Goal: Task Accomplishment & Management: Use online tool/utility

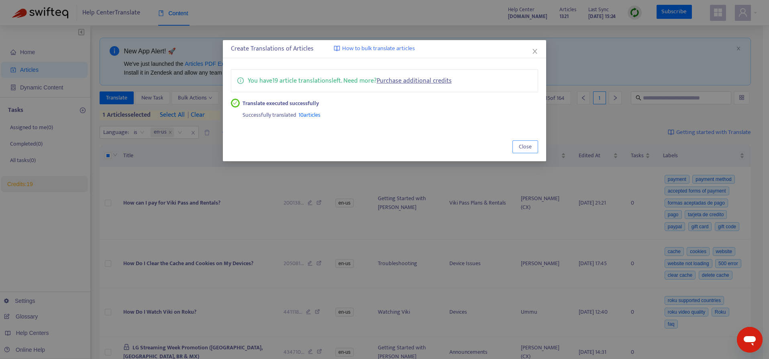
click at [529, 144] on span "Close" at bounding box center [525, 146] width 13 height 9
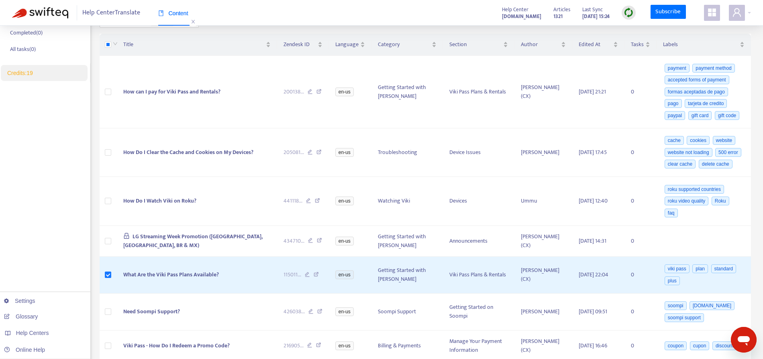
scroll to position [116, 0]
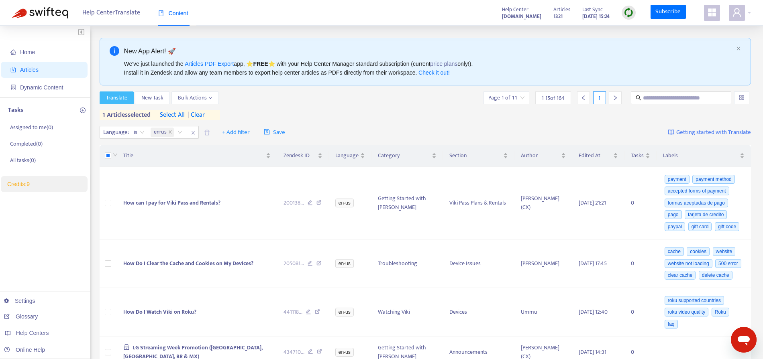
click at [120, 99] on span "Translate" at bounding box center [116, 98] width 21 height 9
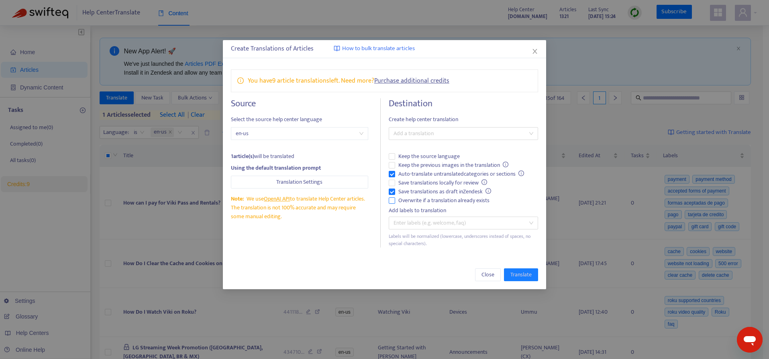
click at [436, 202] on span "Overwrite if a translation already exists" at bounding box center [444, 200] width 98 height 9
click at [452, 134] on div at bounding box center [459, 134] width 137 height 10
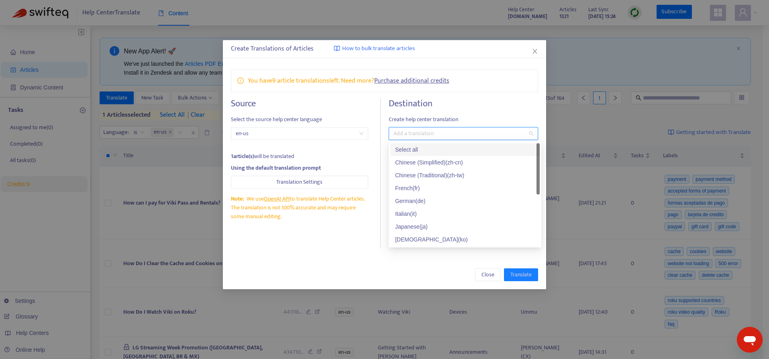
click at [416, 147] on div "Select all" at bounding box center [465, 149] width 140 height 9
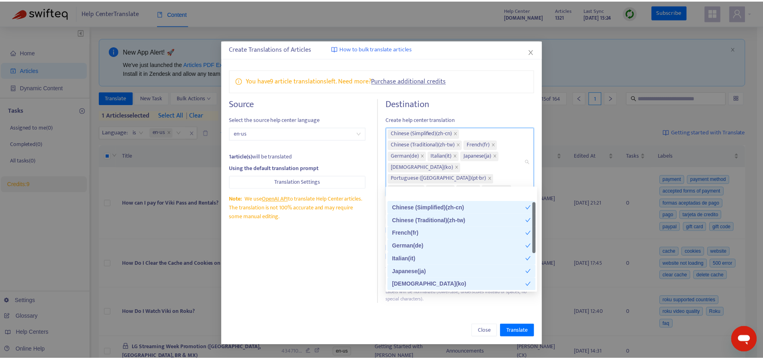
scroll to position [64, 0]
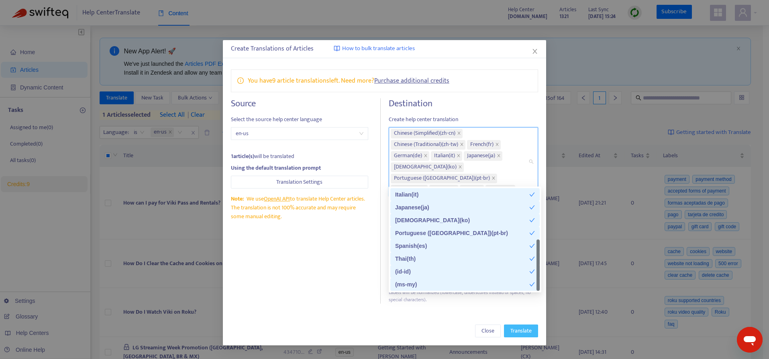
click at [511, 327] on span "Translate" at bounding box center [520, 331] width 21 height 9
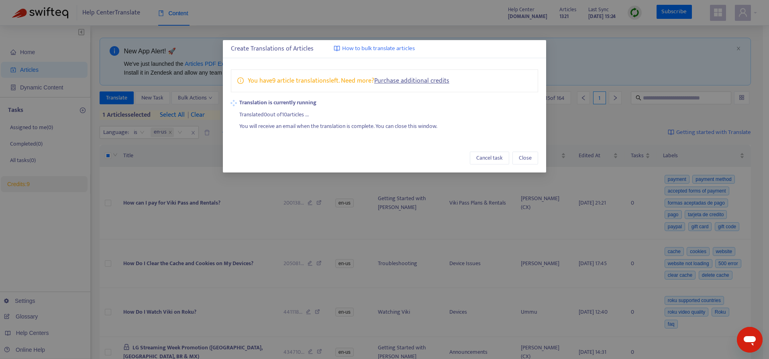
click at [41, 89] on div "Create Translations of Articles How to bulk translate articles You have 9 artic…" at bounding box center [384, 179] width 769 height 359
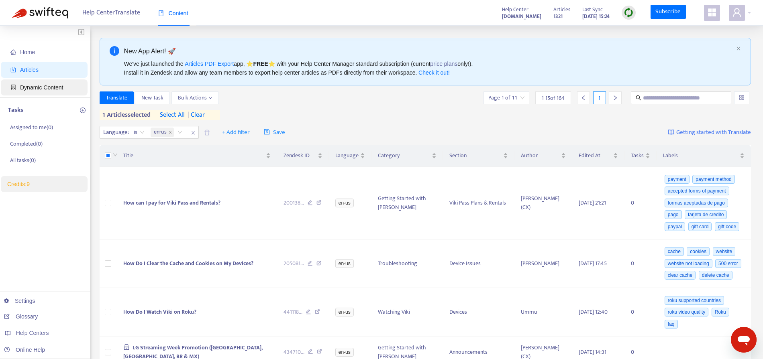
click at [47, 89] on span "Dynamic Content" at bounding box center [41, 87] width 43 height 6
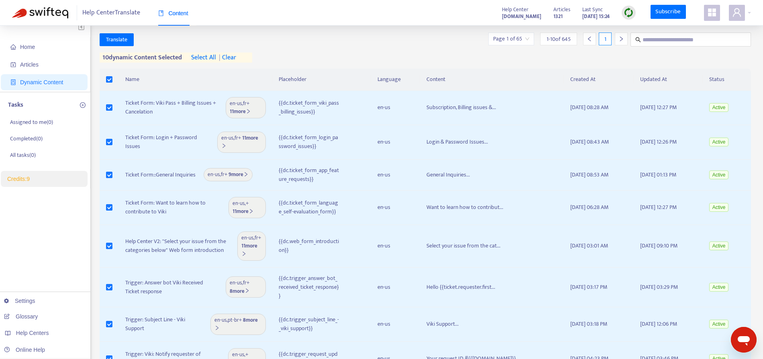
scroll to position [16, 0]
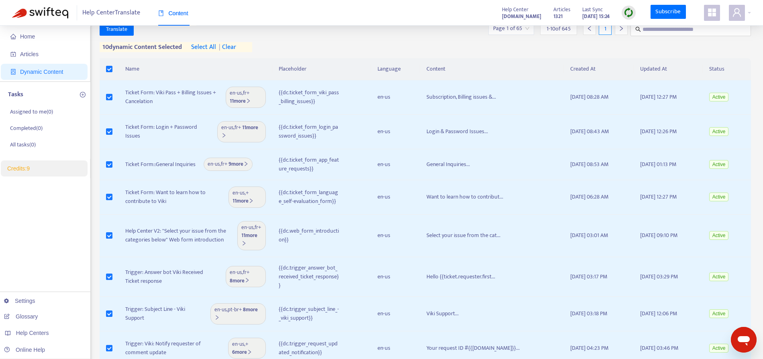
click at [198, 46] on span "select all" at bounding box center [203, 48] width 25 height 10
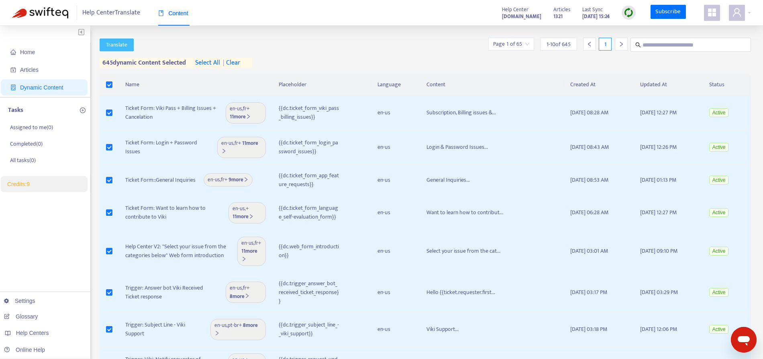
click at [118, 44] on span "Translate" at bounding box center [116, 45] width 21 height 9
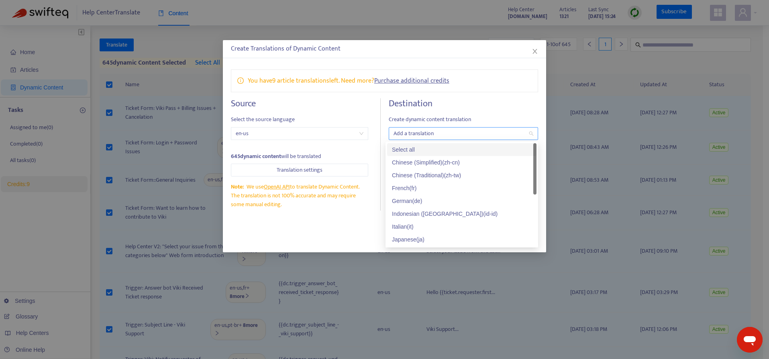
click at [436, 133] on div at bounding box center [459, 134] width 137 height 10
click at [417, 149] on div "Select all" at bounding box center [462, 149] width 140 height 9
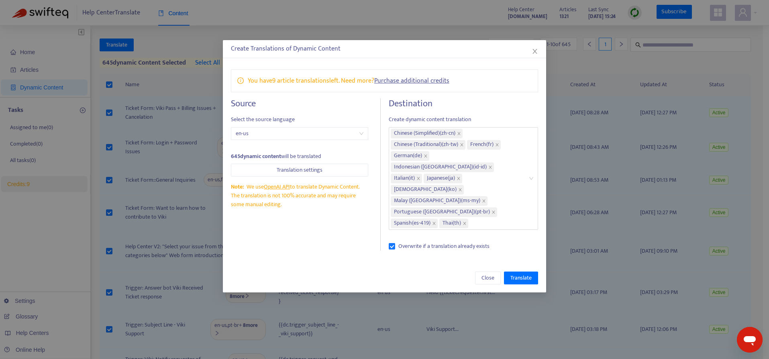
click at [499, 108] on h4 "Destination" at bounding box center [463, 103] width 149 height 11
click at [533, 50] on icon "close" at bounding box center [534, 51] width 6 height 6
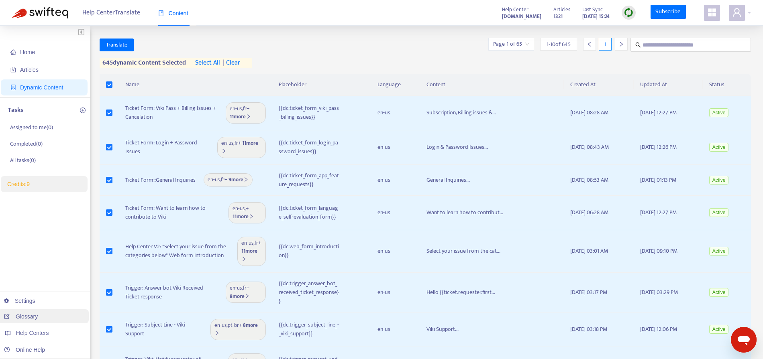
click at [28, 317] on link "Glossary" at bounding box center [21, 316] width 34 height 6
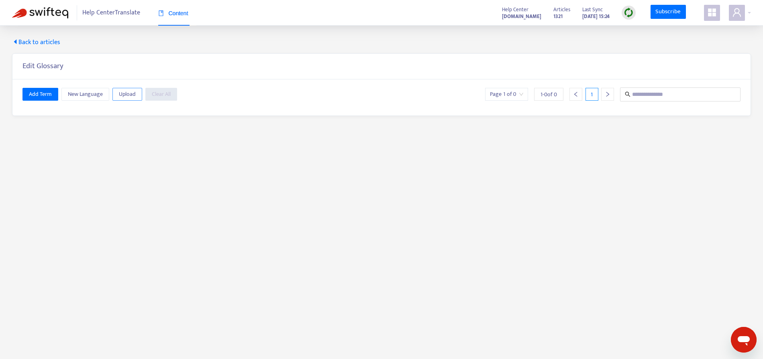
click at [119, 95] on span "Upload" at bounding box center [127, 94] width 17 height 9
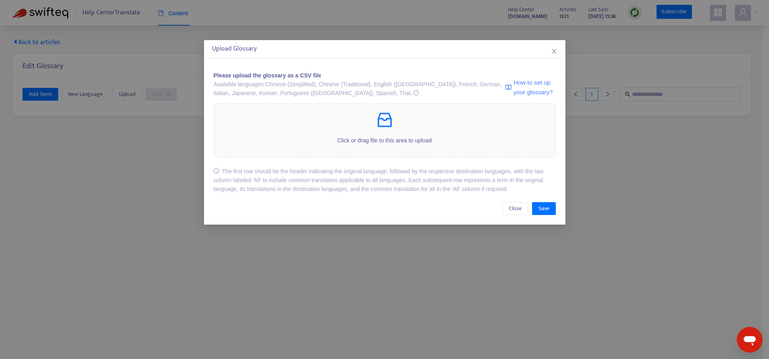
click at [515, 89] on span "How to set up your glossary?" at bounding box center [534, 87] width 42 height 19
click at [553, 51] on icon "close" at bounding box center [554, 51] width 6 height 6
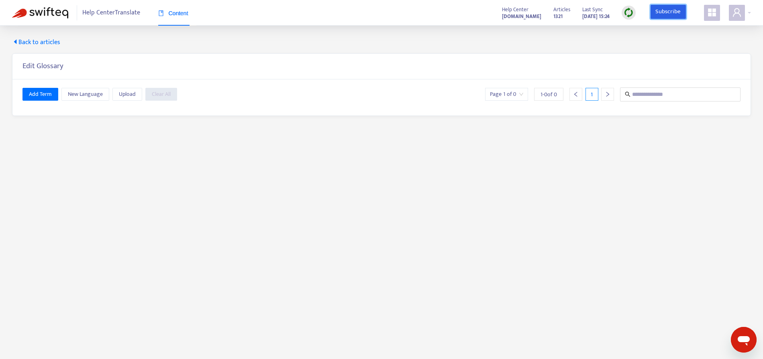
click at [660, 16] on link "Subscribe" at bounding box center [667, 12] width 35 height 14
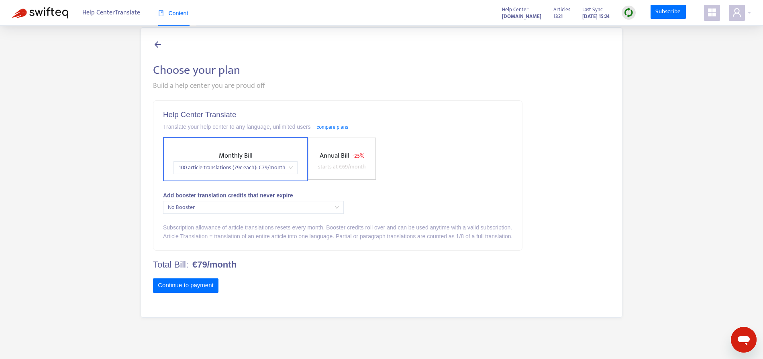
scroll to position [16, 0]
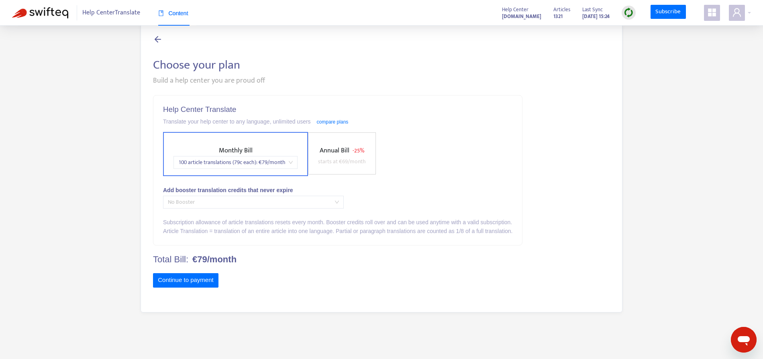
click at [259, 203] on span "No Booster" at bounding box center [253, 202] width 171 height 12
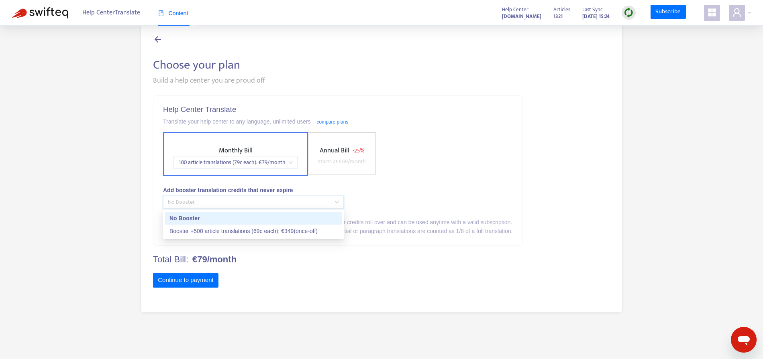
click at [410, 198] on div "Help Center Translate Translate your help center to any language, unlimited use…" at bounding box center [337, 171] width 368 height 150
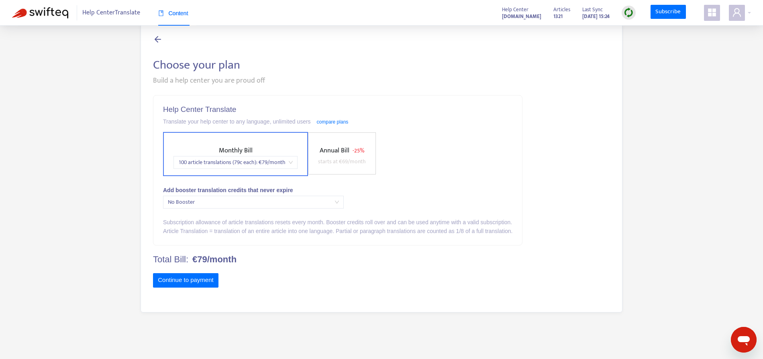
click at [325, 203] on span "No Booster" at bounding box center [253, 202] width 171 height 12
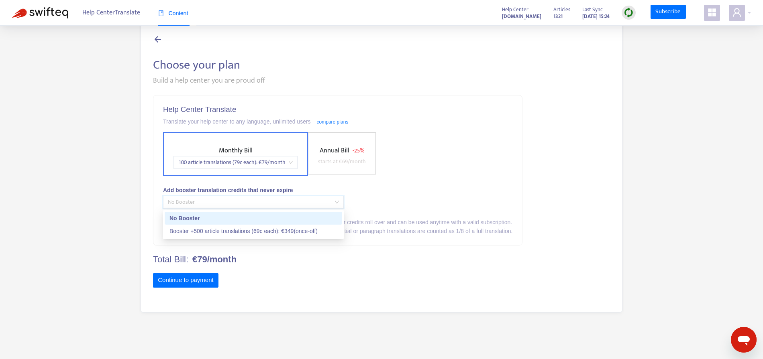
click at [438, 200] on div "Help Center Translate Translate your help center to any language, unlimited use…" at bounding box center [337, 171] width 368 height 150
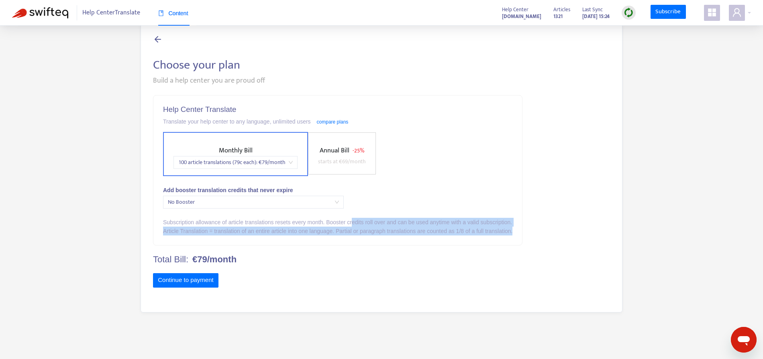
drag, startPoint x: 361, startPoint y: 221, endPoint x: 531, endPoint y: 231, distance: 170.5
click at [522, 231] on div "Help Center Translate Translate your help center to any language, unlimited use…" at bounding box center [337, 171] width 368 height 150
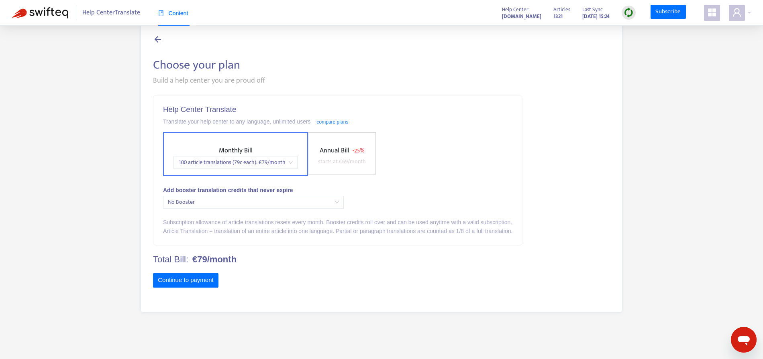
drag, startPoint x: 497, startPoint y: 203, endPoint x: 449, endPoint y: 207, distance: 47.9
click at [488, 205] on div "Help Center Translate Translate your help center to any language, unlimited use…" at bounding box center [337, 171] width 368 height 150
click at [299, 206] on span "No Booster" at bounding box center [253, 202] width 171 height 12
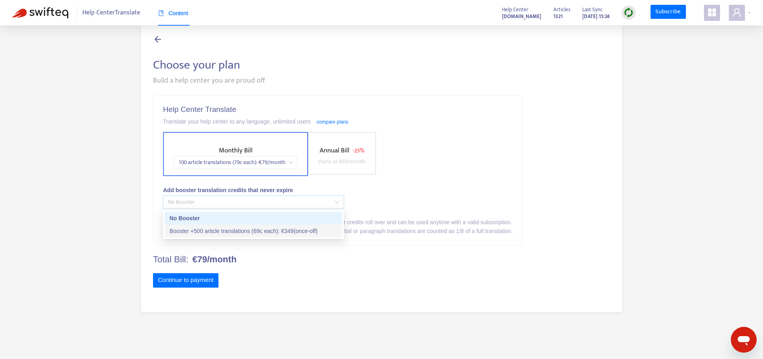
click at [293, 228] on div "Booster +500 article translations (69c each) : € 349 (once-off)" at bounding box center [253, 231] width 168 height 9
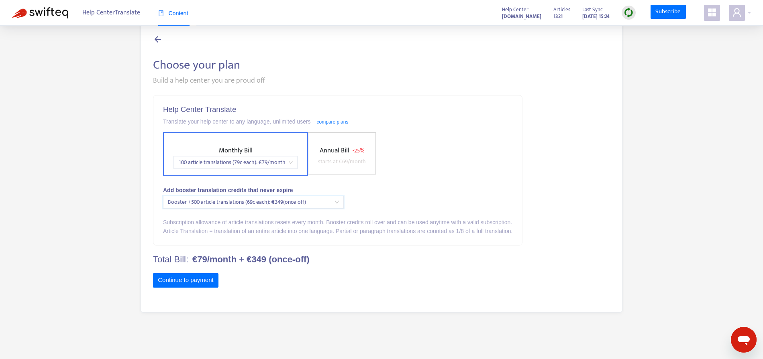
click at [443, 201] on div "Help Center Translate Translate your help center to any language, unlimited use…" at bounding box center [337, 171] width 368 height 150
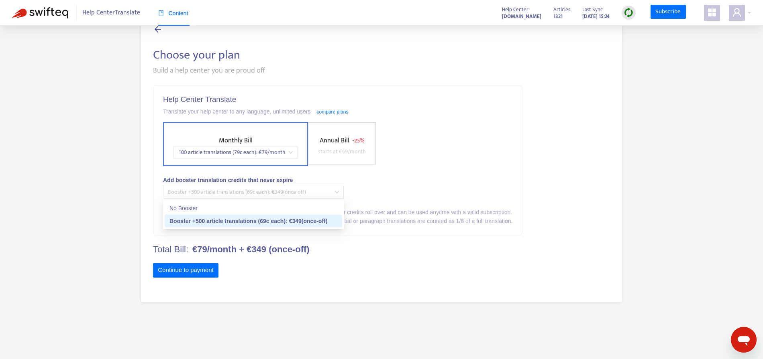
click at [340, 190] on div "Booster +500 article translations (69c each) : € 349 (once-off)" at bounding box center [253, 192] width 181 height 13
click at [308, 201] on body "Help Center Translate Content Help Center support.viki.com Articles 1321 Last S…" at bounding box center [381, 166] width 763 height 385
click at [287, 264] on div "Continue to payment" at bounding box center [337, 271] width 369 height 17
click at [299, 273] on div "Continue to payment" at bounding box center [337, 271] width 369 height 17
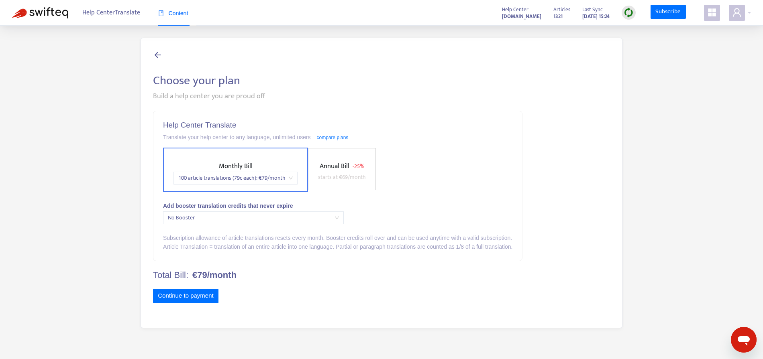
click at [265, 181] on span "100 article translations (79c each) : € 79 /month" at bounding box center [235, 178] width 114 height 12
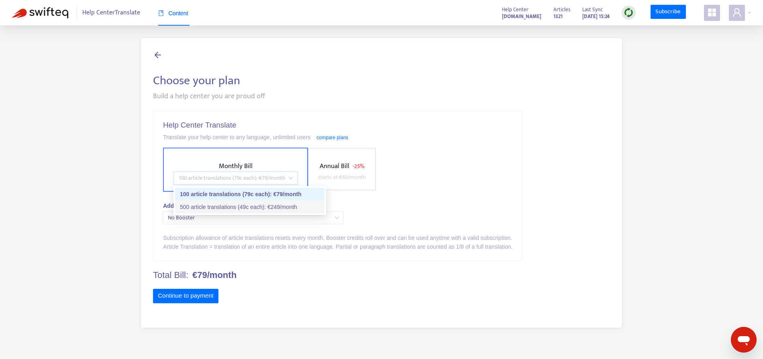
click at [262, 205] on div "500 article translations (49c each) : € 249 /month" at bounding box center [250, 207] width 140 height 9
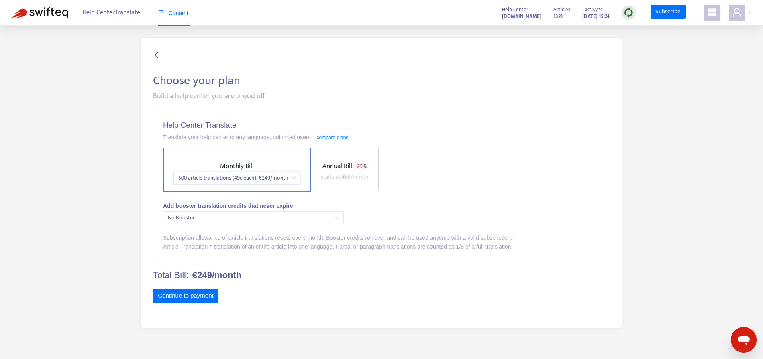
click at [309, 299] on div "Continue to payment" at bounding box center [337, 297] width 369 height 17
click at [200, 296] on button "Continue to payment" at bounding box center [185, 296] width 65 height 14
click at [153, 51] on icon at bounding box center [158, 55] width 10 height 10
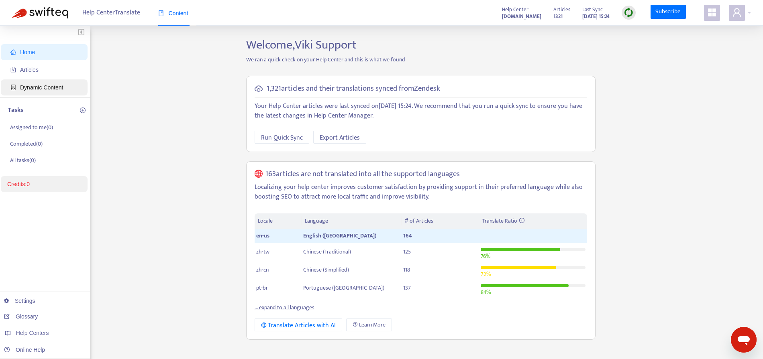
click at [56, 82] on span "Dynamic Content" at bounding box center [45, 87] width 71 height 16
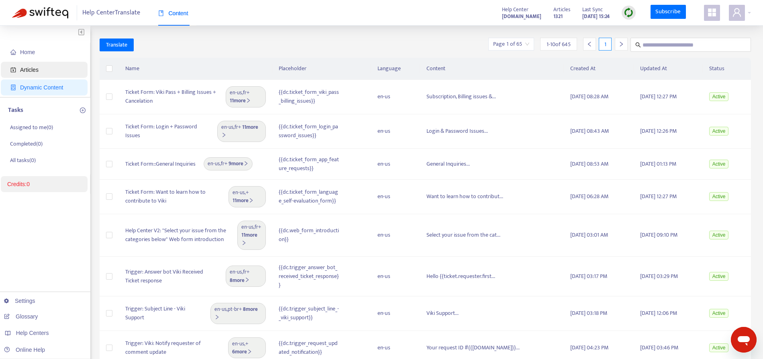
click at [47, 71] on span "Articles" at bounding box center [45, 70] width 71 height 16
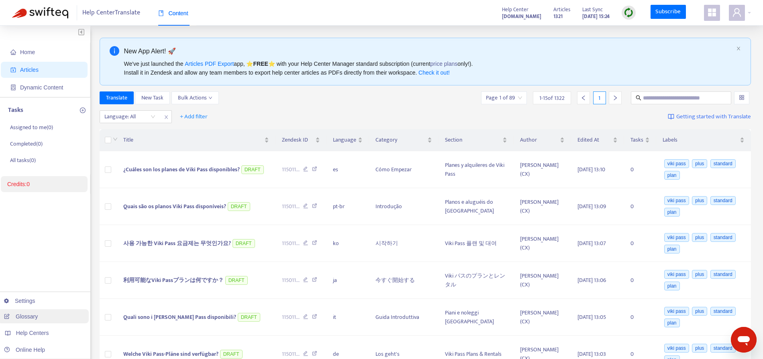
click at [35, 315] on link "Glossary" at bounding box center [21, 316] width 34 height 6
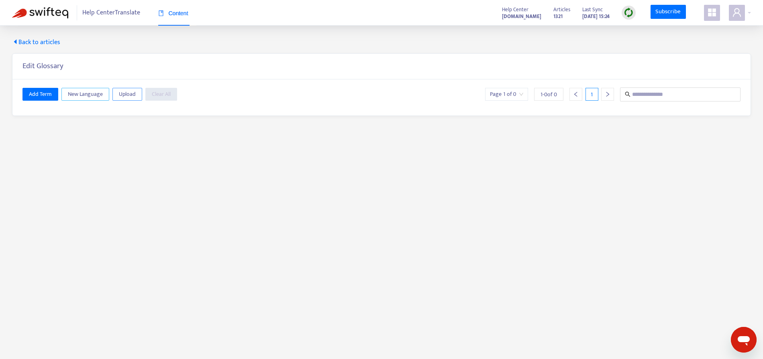
drag, startPoint x: 79, startPoint y: 98, endPoint x: 112, endPoint y: 100, distance: 33.4
click at [84, 110] on div "Add Term New Language Upload Clear All Page 1 of 0 1 - 0 of 0 1" at bounding box center [381, 97] width 738 height 36
click at [124, 96] on span "Upload" at bounding box center [127, 94] width 17 height 9
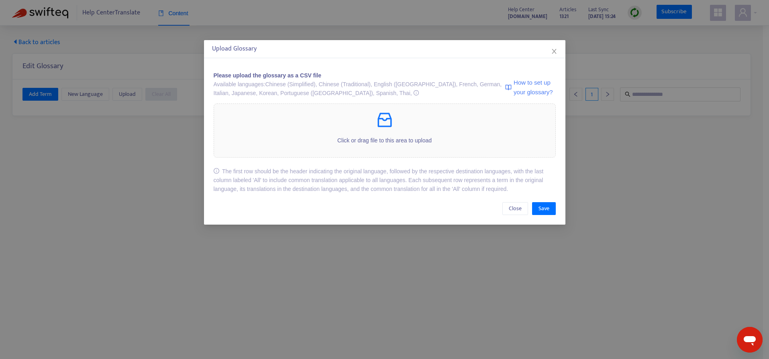
click at [525, 91] on span "How to set up your glossary?" at bounding box center [534, 87] width 42 height 19
click at [385, 124] on icon "inbox" at bounding box center [384, 119] width 19 height 19
click at [375, 123] on icon "inbox" at bounding box center [384, 119] width 19 height 19
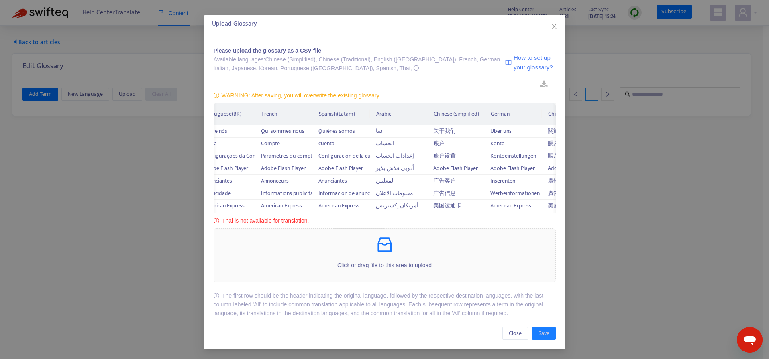
scroll to position [0, 218]
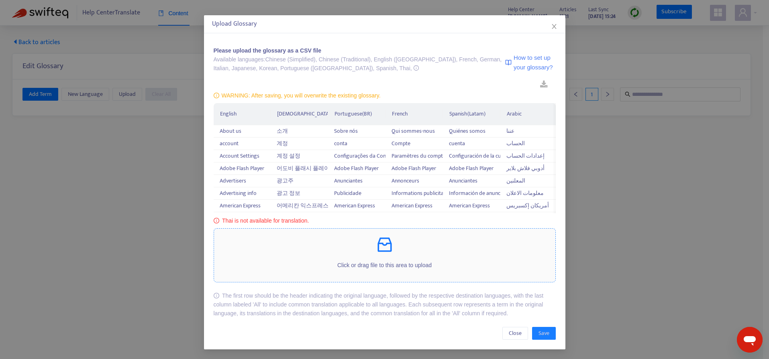
click at [378, 248] on icon "inbox" at bounding box center [384, 244] width 19 height 19
click at [242, 222] on div "is not available for translation." at bounding box center [385, 220] width 342 height 9
click at [214, 221] on icon "info-circle" at bounding box center [217, 221] width 6 height 6
click at [303, 96] on div "WARNING: After saving, you will overwrite the existing glossary." at bounding box center [385, 95] width 342 height 9
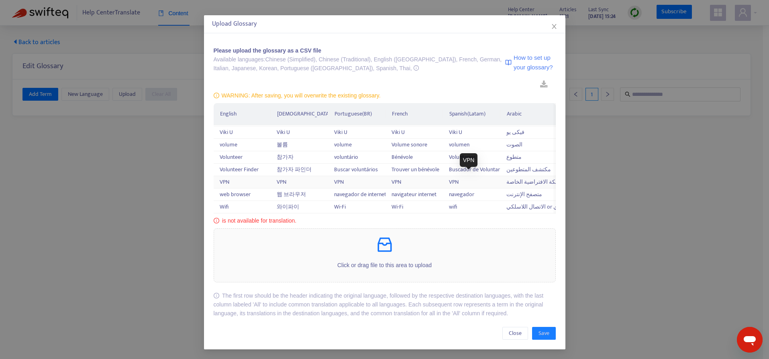
scroll to position [2162, 0]
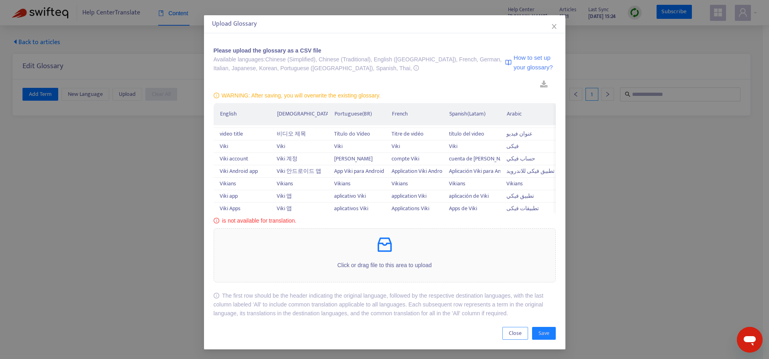
click at [509, 333] on span "Close" at bounding box center [515, 333] width 13 height 9
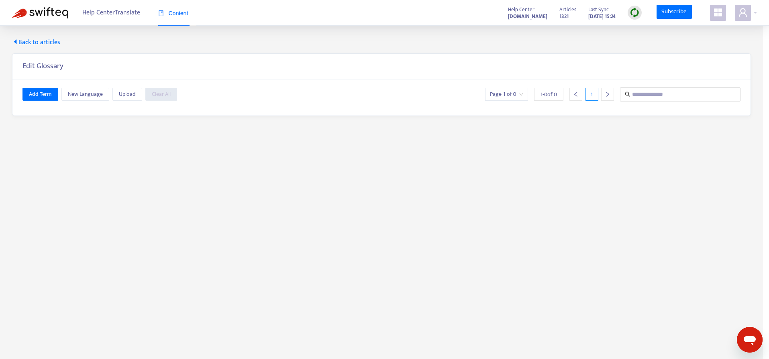
scroll to position [0, 0]
click at [128, 96] on span "Upload" at bounding box center [127, 94] width 17 height 9
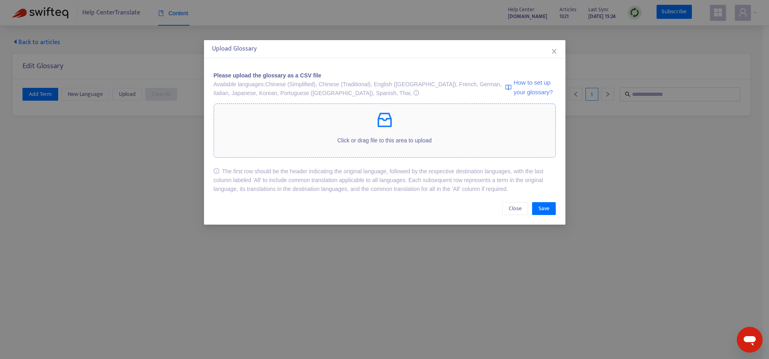
click at [389, 116] on icon "inbox" at bounding box center [384, 120] width 14 height 14
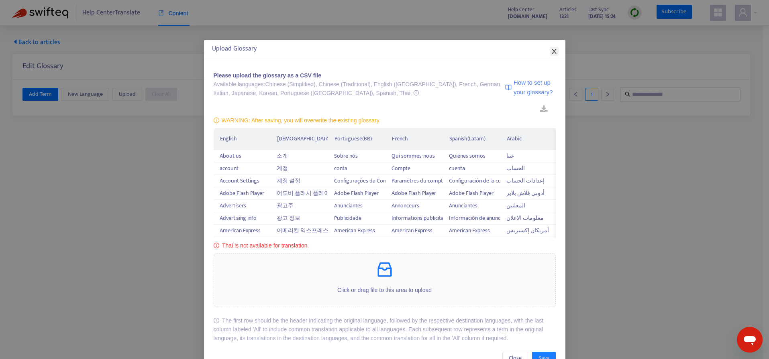
click at [551, 52] on icon "close" at bounding box center [553, 51] width 4 height 5
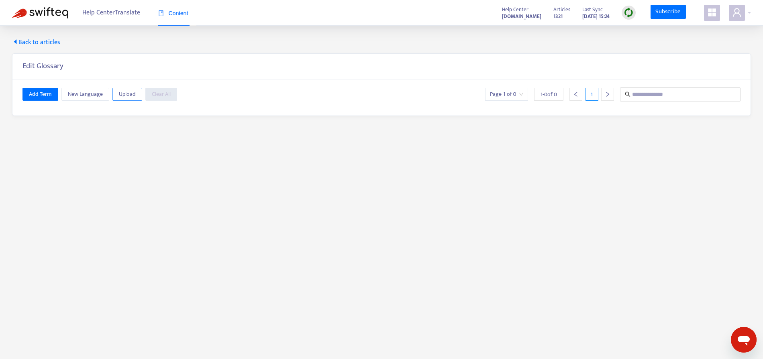
click at [120, 90] on span "Upload" at bounding box center [127, 94] width 17 height 9
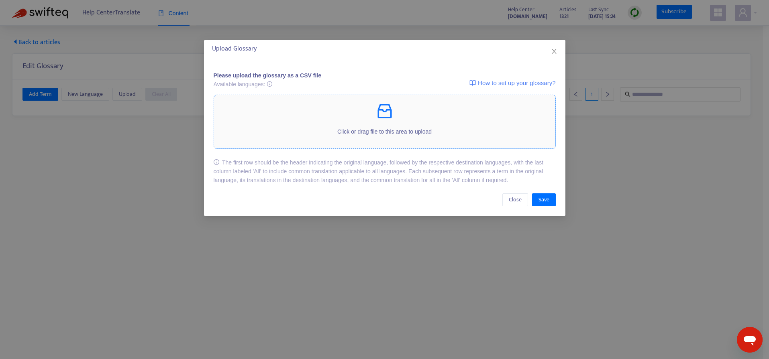
click at [380, 108] on span "Click or drag file to this area to upload" at bounding box center [384, 121] width 341 height 53
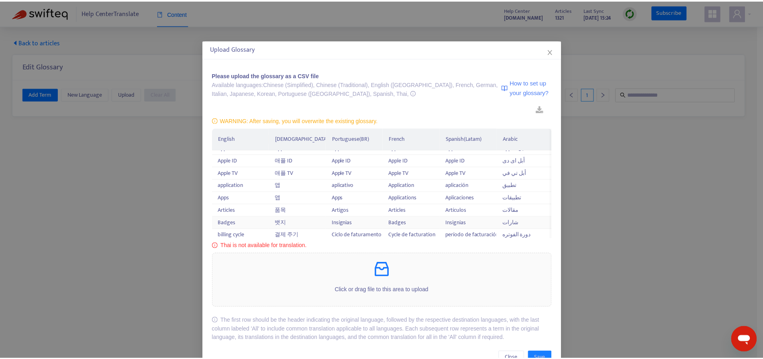
scroll to position [186, 0]
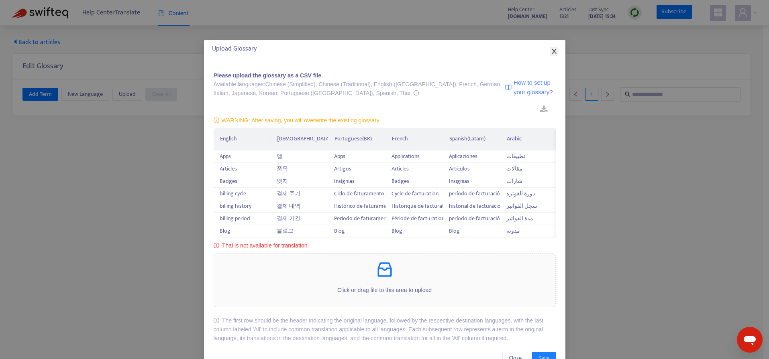
click at [551, 53] on icon "close" at bounding box center [554, 51] width 6 height 6
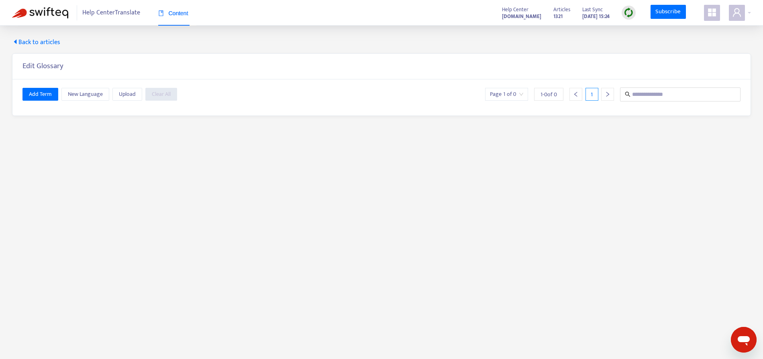
click at [557, 155] on main "Back to articles Edit Glossary Add Term New Language Upload Clear All Page 1 of…" at bounding box center [381, 205] width 763 height 359
click at [50, 44] on span "Back to articles" at bounding box center [36, 43] width 48 height 10
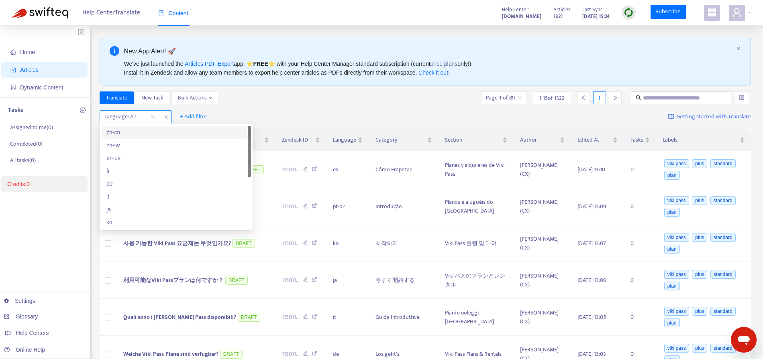
click at [152, 118] on div "Language: All" at bounding box center [130, 117] width 60 height 12
click at [123, 159] on div "en-us" at bounding box center [176, 158] width 140 height 9
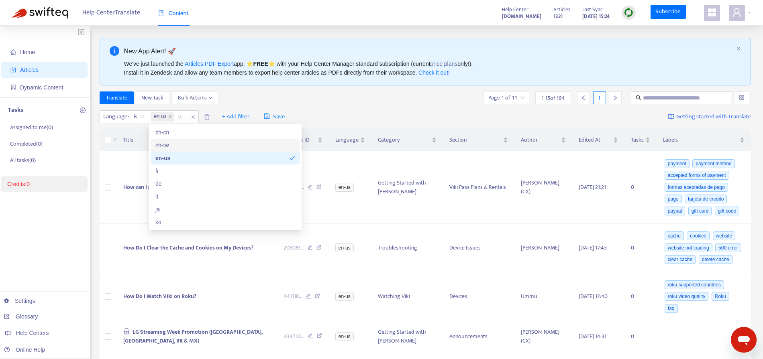
click at [330, 102] on div "Translate New Task Bulk Actions Page 1 of 11 1 - 15 of 164 1" at bounding box center [425, 98] width 651 height 13
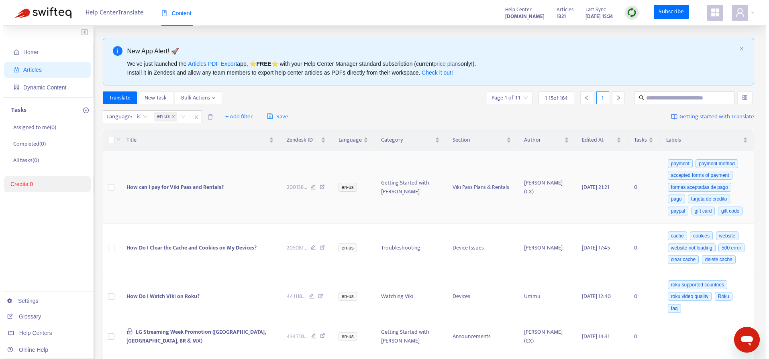
scroll to position [10, 0]
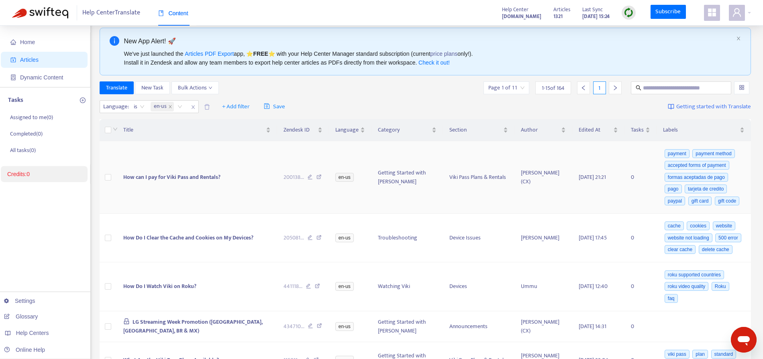
click at [199, 182] on span "How can I pay for Viki Pass and Rentals?" at bounding box center [171, 177] width 97 height 9
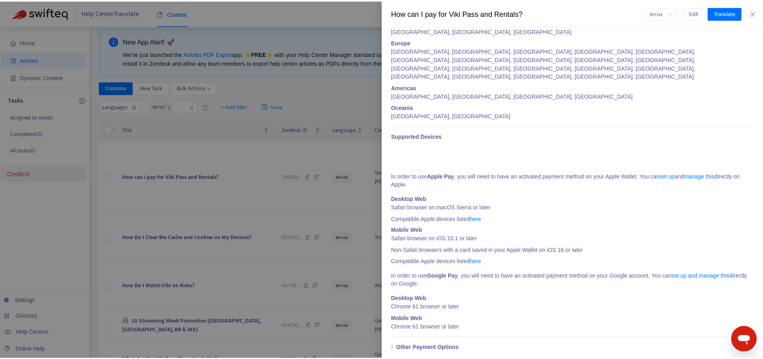
scroll to position [0, 0]
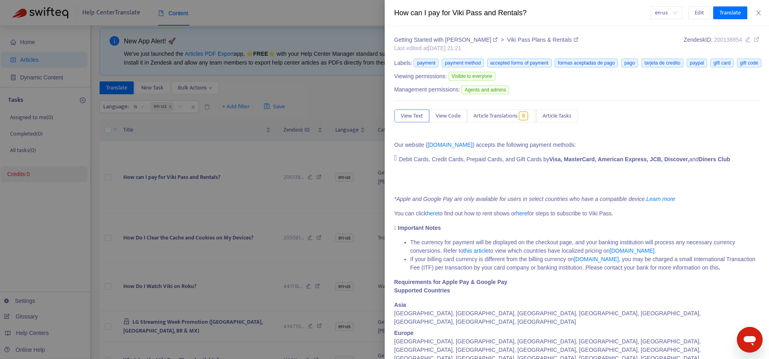
drag, startPoint x: 542, startPoint y: 7, endPoint x: 538, endPoint y: 9, distance: 5.0
click at [541, 8] on div "How can I pay for Viki Pass and Rentals?" at bounding box center [522, 13] width 256 height 11
drag, startPoint x: 539, startPoint y: 13, endPoint x: 387, endPoint y: 14, distance: 151.7
click at [387, 14] on div "How can I pay for Viki Pass and Rentals? en-us Edit Translate" at bounding box center [576, 13] width 384 height 26
copy div "How can I pay for Viki Pass and Rentals?"
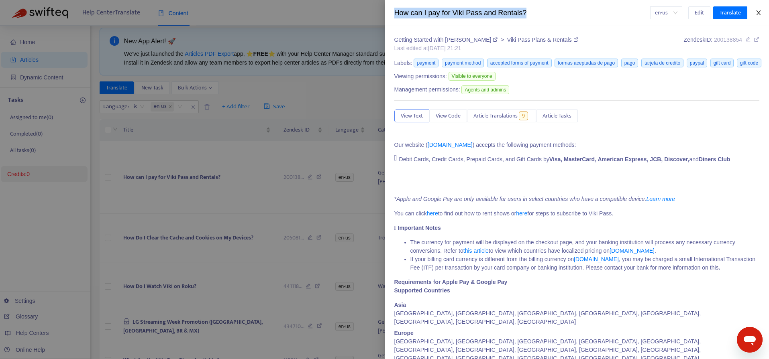
click at [757, 13] on icon "close" at bounding box center [758, 12] width 4 height 5
